Goal: Task Accomplishment & Management: Use online tool/utility

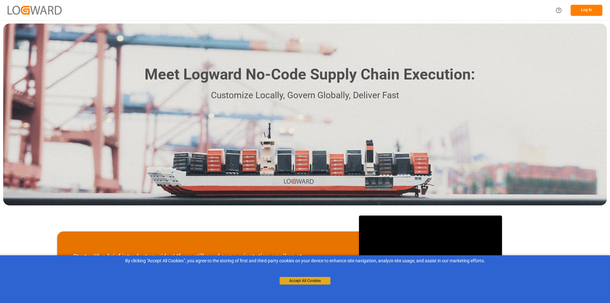
click at [302, 279] on button "Accept All Cookies" at bounding box center [305, 281] width 51 height 8
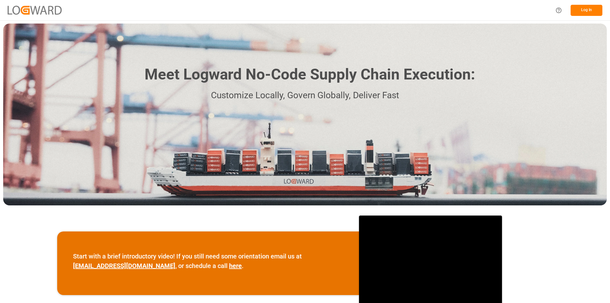
click at [589, 10] on button "Log In" at bounding box center [587, 10] width 32 height 11
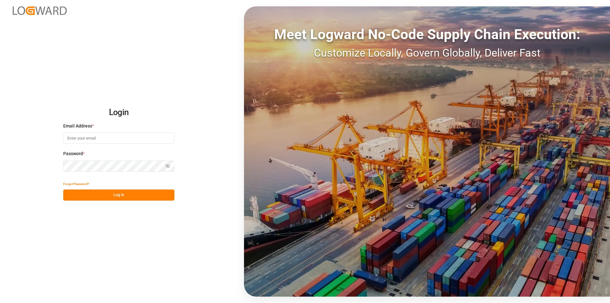
type input "[PERSON_NAME][EMAIL_ADDRESS][PERSON_NAME][DOMAIN_NAME]"
click at [120, 196] on button "Log In" at bounding box center [118, 194] width 111 height 11
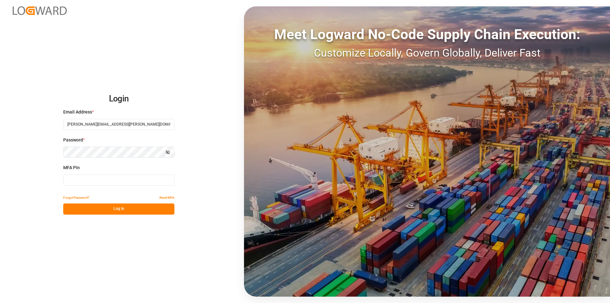
click at [134, 182] on input at bounding box center [118, 180] width 111 height 11
type input "026315"
click at [116, 209] on button "Log In" at bounding box center [118, 208] width 111 height 11
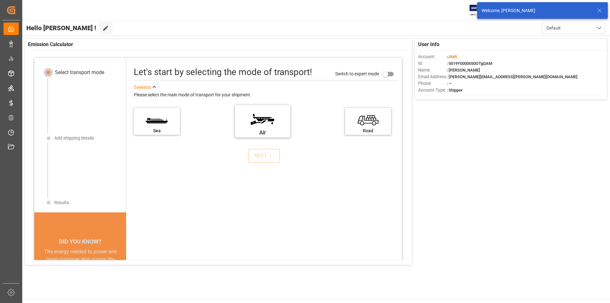
click at [268, 118] on label "Air" at bounding box center [263, 119] width 48 height 27
click at [0, 0] on input "Air" at bounding box center [0, 0] width 0 height 0
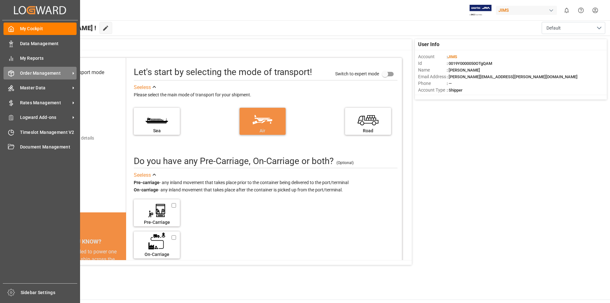
click at [65, 75] on span "Order Management" at bounding box center [45, 73] width 50 height 7
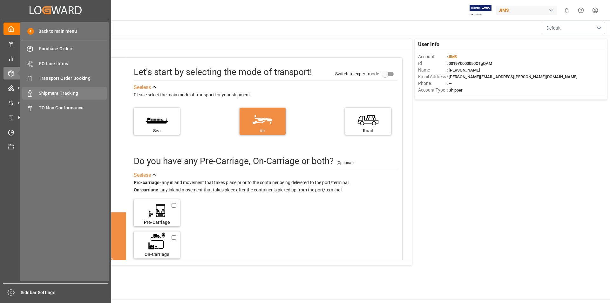
click at [65, 93] on span "Shipment Tracking" at bounding box center [73, 93] width 68 height 7
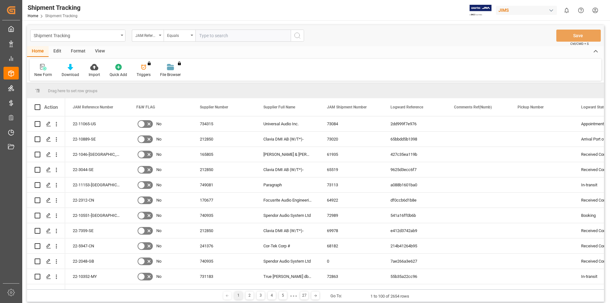
click at [214, 34] on input "text" at bounding box center [243, 36] width 95 height 12
type input "22-10889-SE"
click at [297, 35] on icon "search button" at bounding box center [298, 36] width 8 height 8
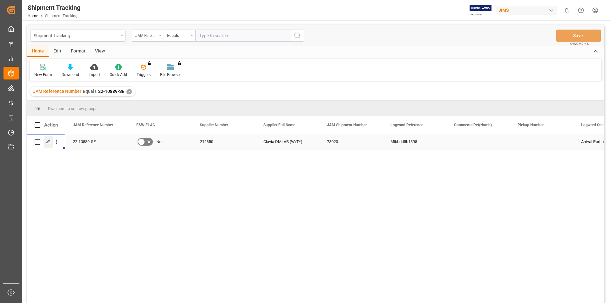
click at [49, 141] on icon "Press SPACE to select this row." at bounding box center [48, 141] width 5 height 5
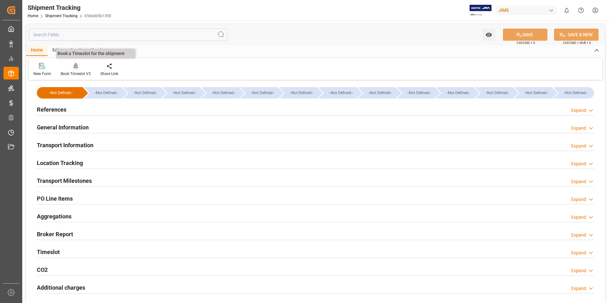
click at [73, 68] on div at bounding box center [76, 66] width 30 height 7
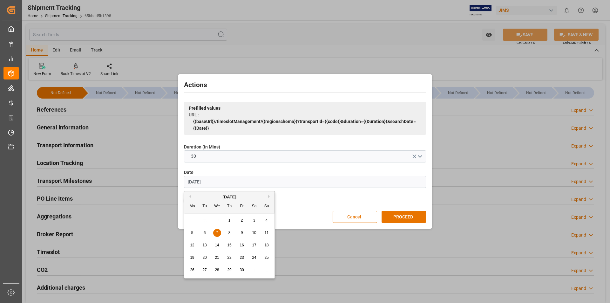
drag, startPoint x: 192, startPoint y: 181, endPoint x: 191, endPoint y: 188, distance: 6.5
click at [192, 182] on input "[DATE]" at bounding box center [305, 182] width 242 height 12
click at [198, 182] on input "[DATE]" at bounding box center [305, 182] width 242 height 12
click at [198, 181] on input "[DATE]" at bounding box center [305, 182] width 242 height 12
type input "[DATE]"
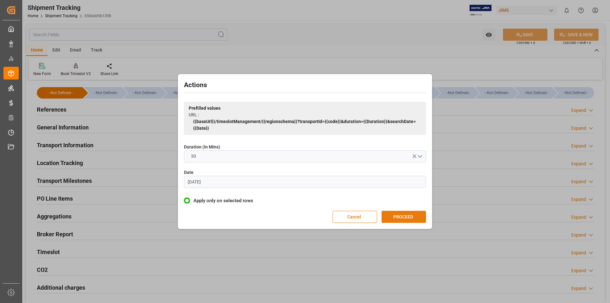
click at [413, 216] on button "PROCEED" at bounding box center [404, 217] width 45 height 12
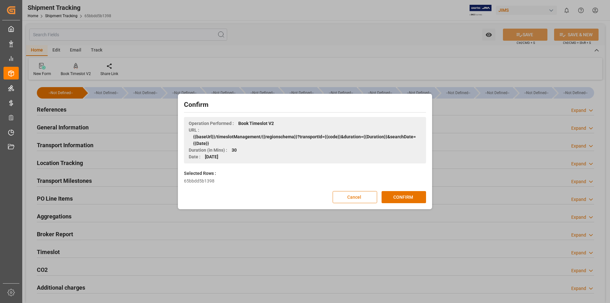
click at [354, 195] on button "Cancel" at bounding box center [355, 197] width 45 height 12
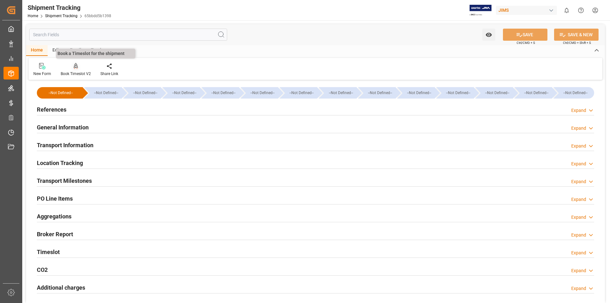
click at [73, 65] on div at bounding box center [76, 66] width 30 height 7
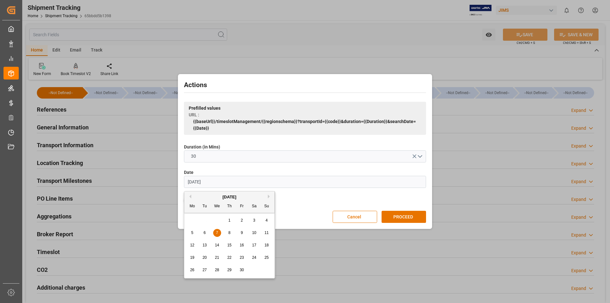
drag, startPoint x: 192, startPoint y: 181, endPoint x: 189, endPoint y: 187, distance: 7.1
click at [192, 181] on input "[DATE]" at bounding box center [305, 182] width 242 height 12
type input "[DATE]"
click at [411, 216] on button "PROCEED" at bounding box center [404, 217] width 45 height 12
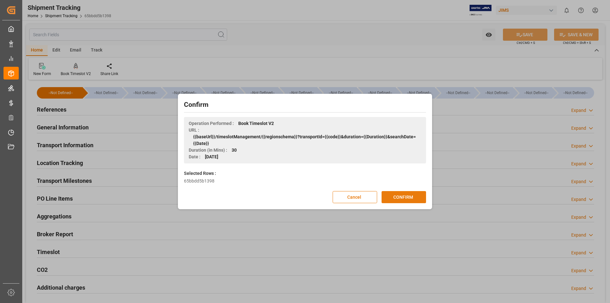
click at [409, 194] on button "CONFIRM" at bounding box center [404, 197] width 45 height 12
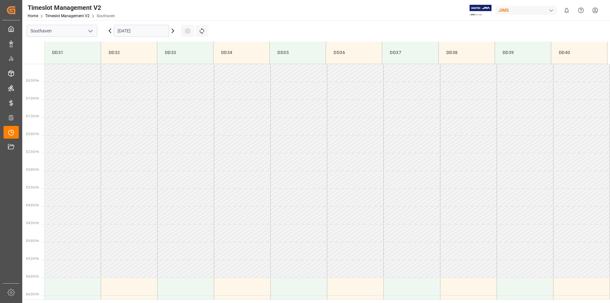
scroll to position [281, 0]
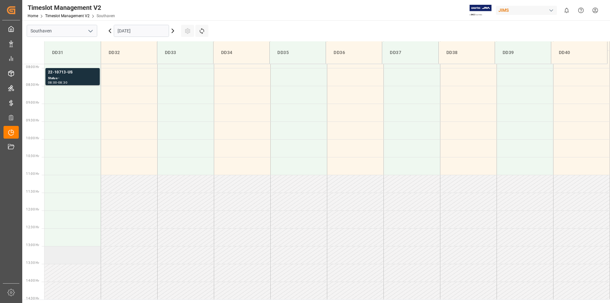
click at [62, 258] on td at bounding box center [73, 255] width 57 height 18
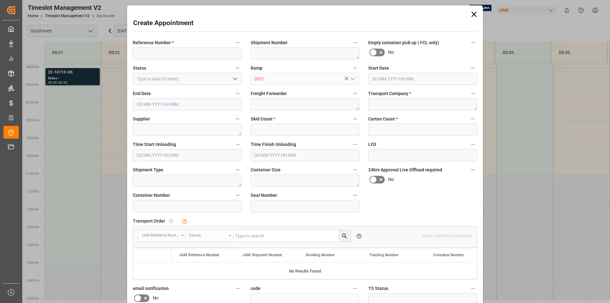
type input "23.09.2025 13:00"
type input "23.09.2025 13:30"
click at [472, 14] on icon at bounding box center [474, 14] width 9 height 9
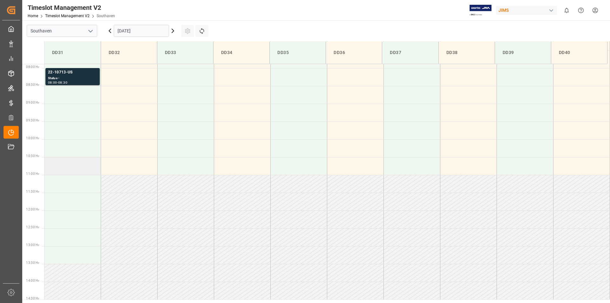
click at [62, 170] on td at bounding box center [73, 166] width 57 height 18
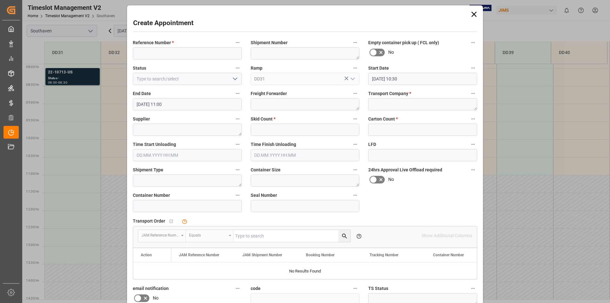
type input "23.09.2025 10:30"
type input "23.09.2025 11:00"
click at [178, 52] on input at bounding box center [187, 53] width 109 height 12
type input "22-10889-SE"
click at [275, 102] on textarea at bounding box center [305, 104] width 109 height 12
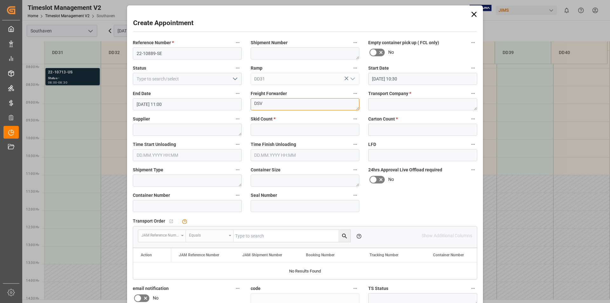
type textarea "DSV"
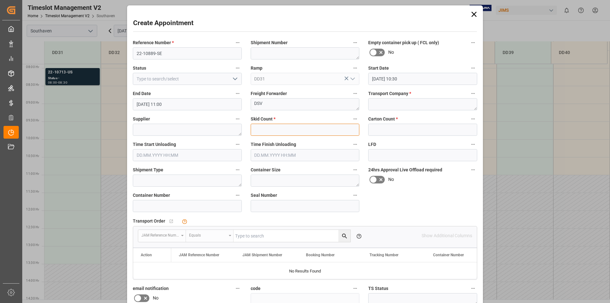
click at [268, 128] on input "text" at bounding box center [305, 130] width 109 height 12
type input "0"
click at [396, 129] on input "text" at bounding box center [422, 130] width 109 height 12
type input "63"
click at [386, 105] on textarea at bounding box center [422, 104] width 109 height 12
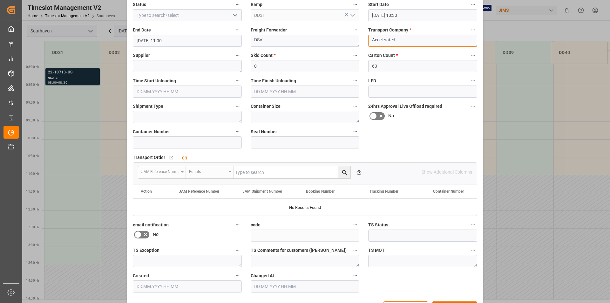
scroll to position [86, 0]
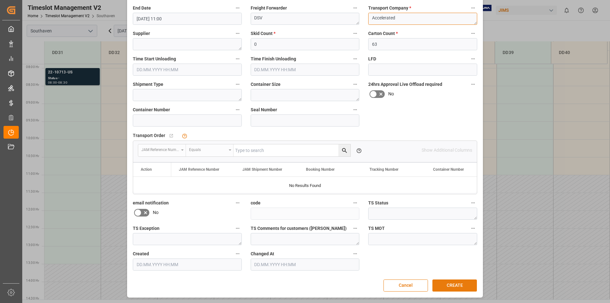
type textarea "Accelerated"
click at [457, 285] on button "CREATE" at bounding box center [455, 285] width 45 height 12
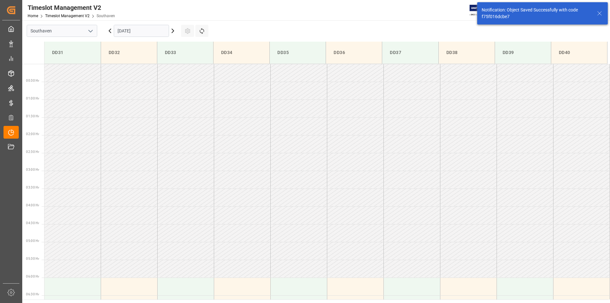
scroll to position [316, 0]
